Goal: Task Accomplishment & Management: Manage account settings

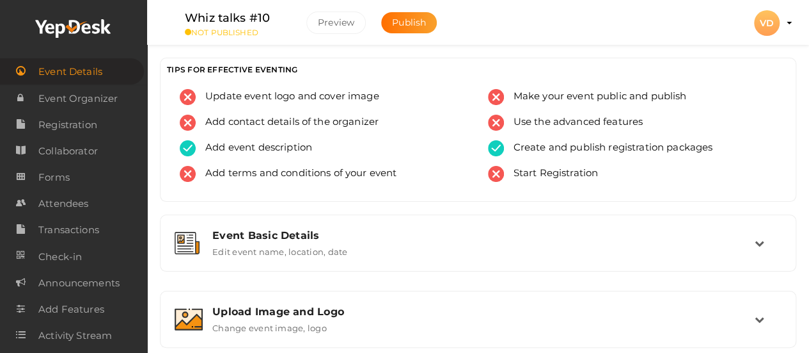
click at [780, 22] on profile-pic "VD" at bounding box center [767, 23] width 26 height 12
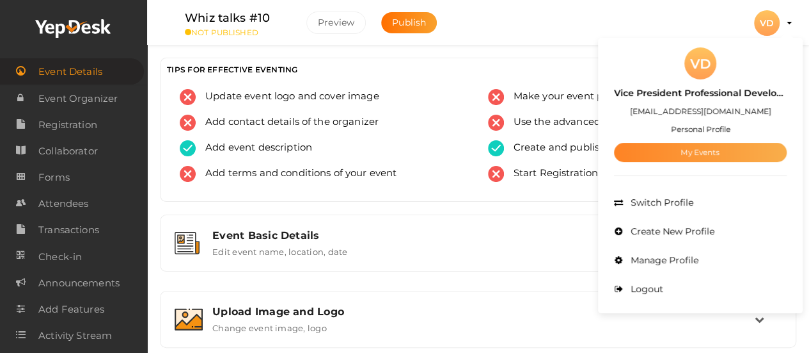
click at [739, 154] on link "My Events" at bounding box center [700, 152] width 173 height 19
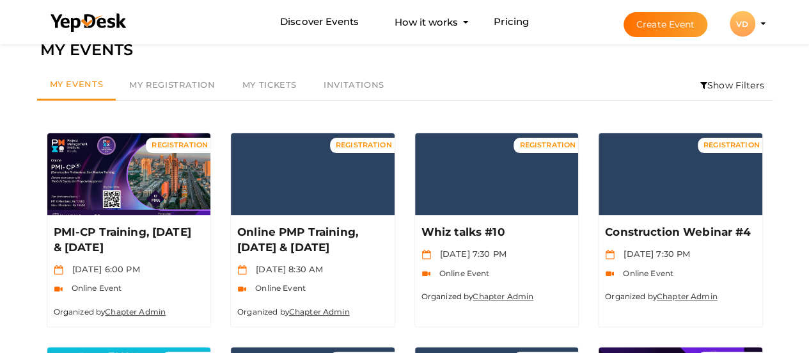
scroll to position [51, 0]
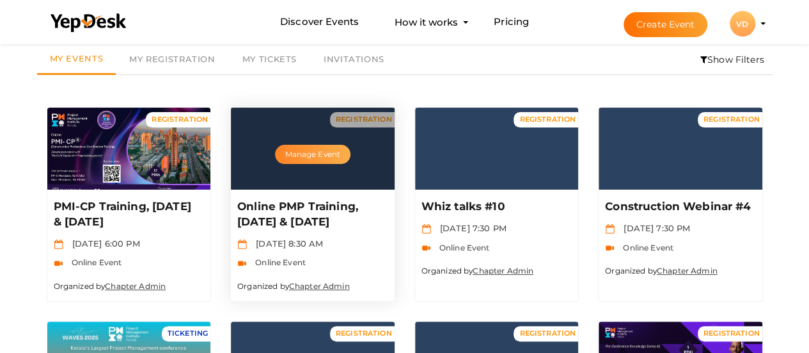
click at [313, 153] on button "Manage Event" at bounding box center [313, 154] width 76 height 19
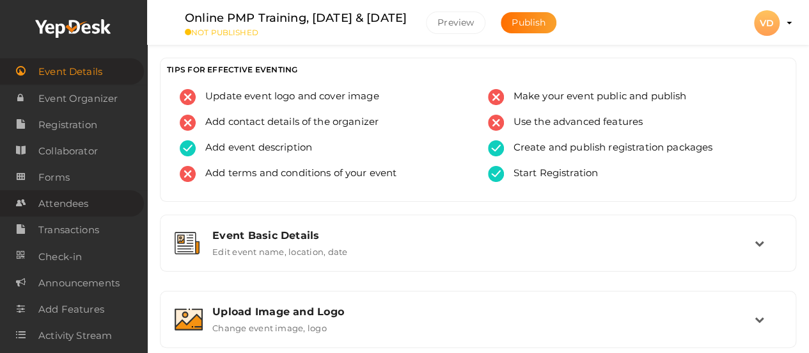
click at [84, 200] on span "Attendees" at bounding box center [63, 204] width 50 height 26
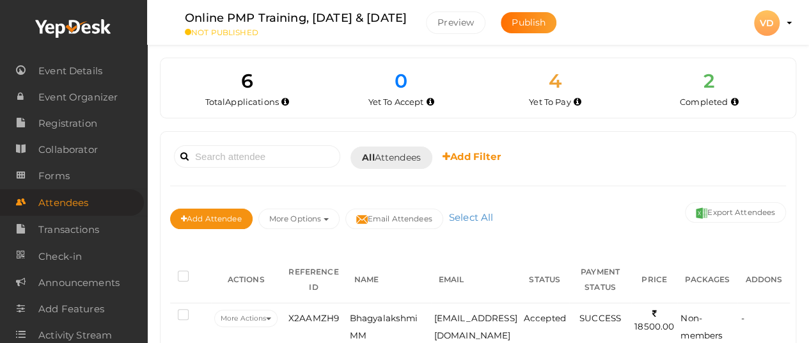
click at [809, 343] on html "Discover Events How it works Powerful Registration / Ticketing Start selling yo…" at bounding box center [404, 171] width 809 height 343
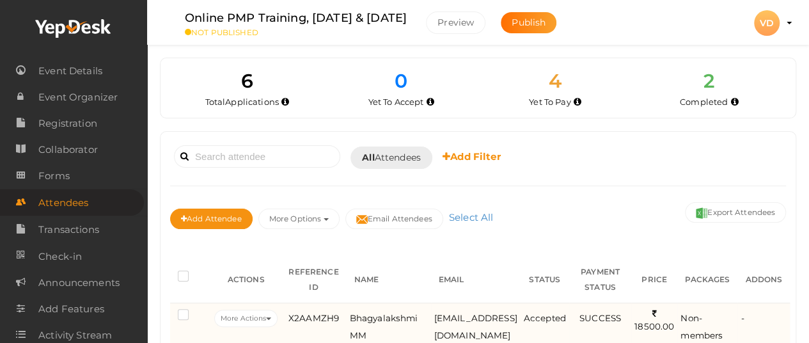
click at [790, 333] on td "-" at bounding box center [764, 327] width 52 height 48
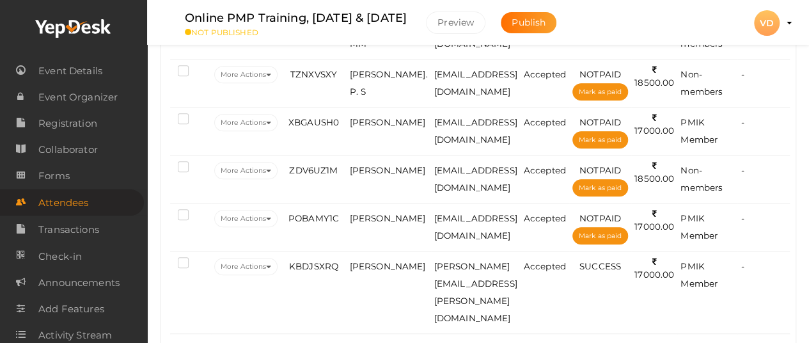
scroll to position [266, 0]
